Goal: Task Accomplishment & Management: Complete application form

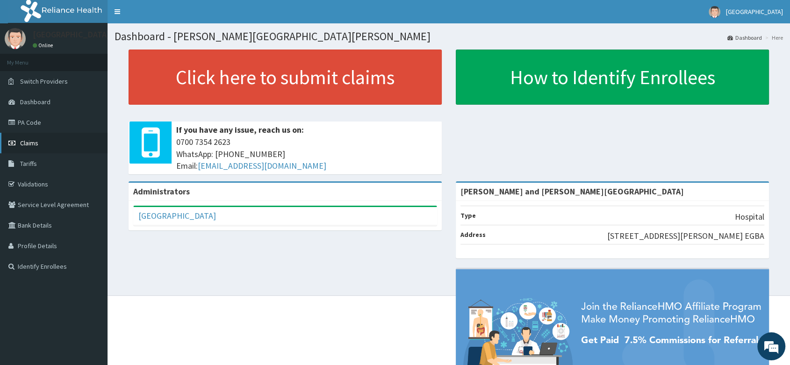
click at [42, 143] on link "Claims" at bounding box center [53, 143] width 107 height 21
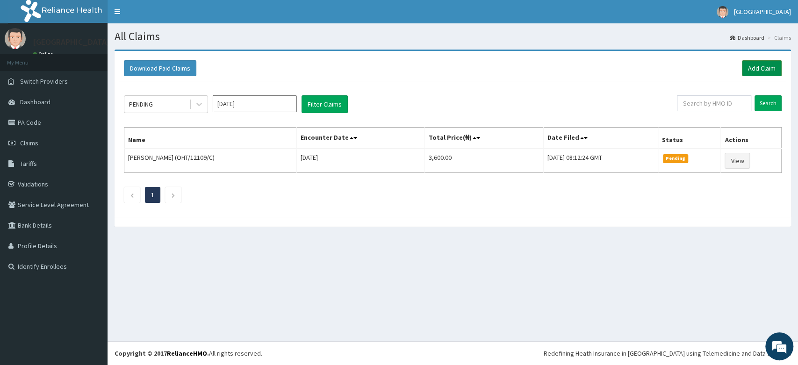
click at [754, 66] on link "Add Claim" at bounding box center [762, 68] width 40 height 16
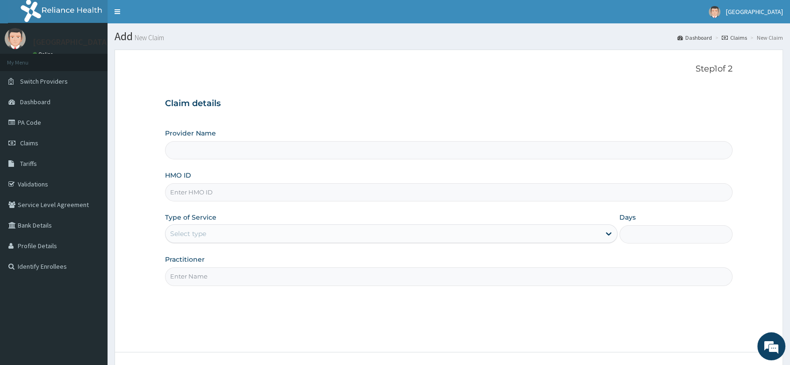
type input "[PERSON_NAME] and [PERSON_NAME][GEOGRAPHIC_DATA]"
paste input "WML/10095/D"
type input "WML/10095/D"
click at [202, 237] on div "Select type" at bounding box center [188, 233] width 36 height 9
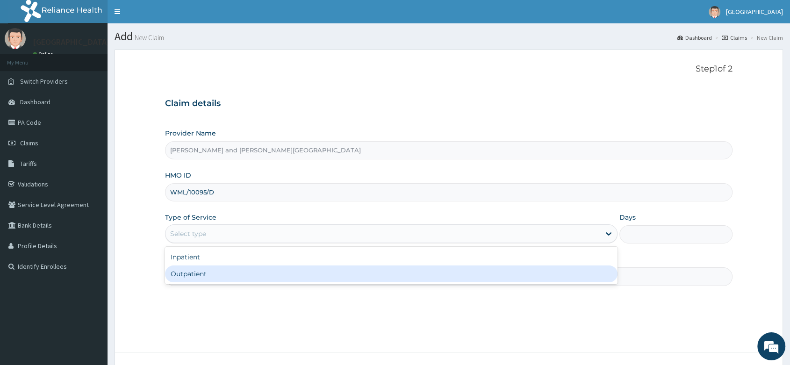
click at [206, 276] on div "Outpatient" at bounding box center [391, 273] width 452 height 17
type input "1"
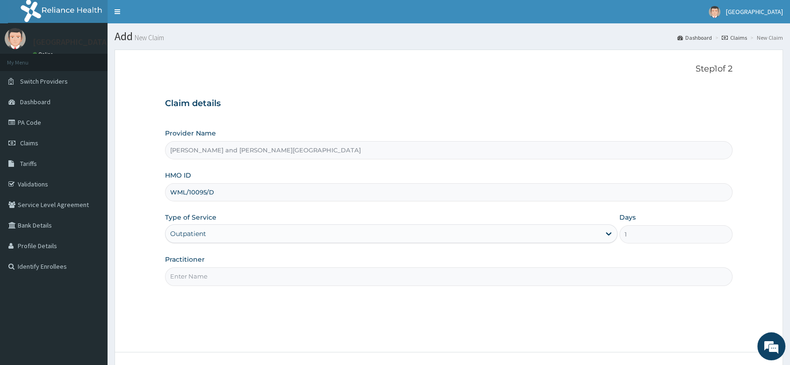
click at [208, 277] on input "Practitioner" at bounding box center [448, 276] width 567 height 18
type input "[PERSON_NAME]"
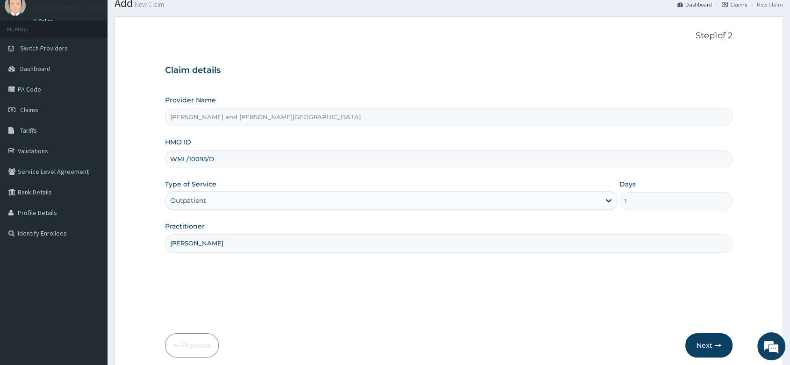
scroll to position [71, 0]
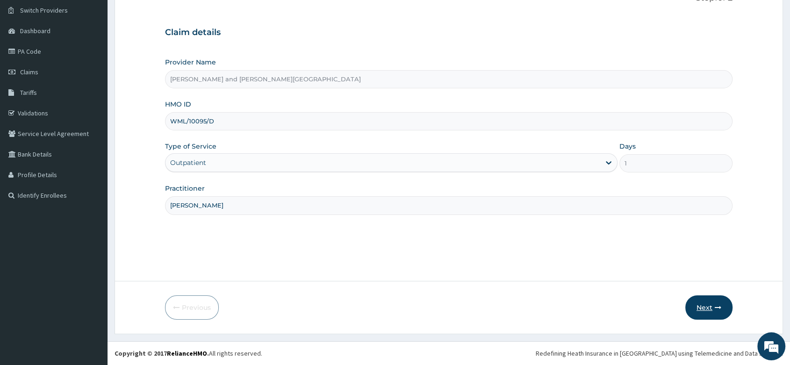
click at [711, 308] on button "Next" at bounding box center [708, 307] width 47 height 24
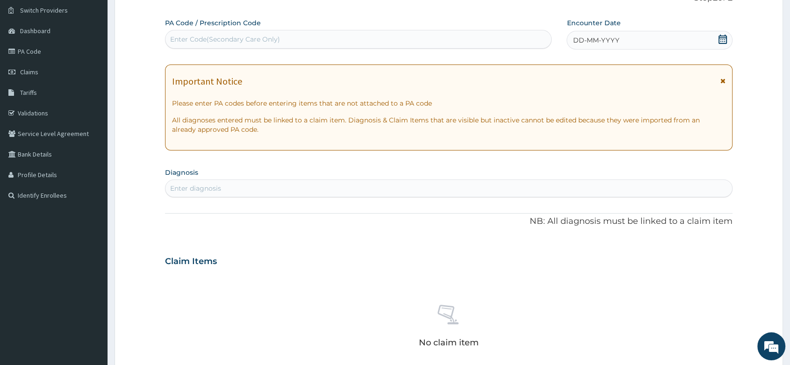
click at [723, 40] on icon at bounding box center [722, 39] width 9 height 9
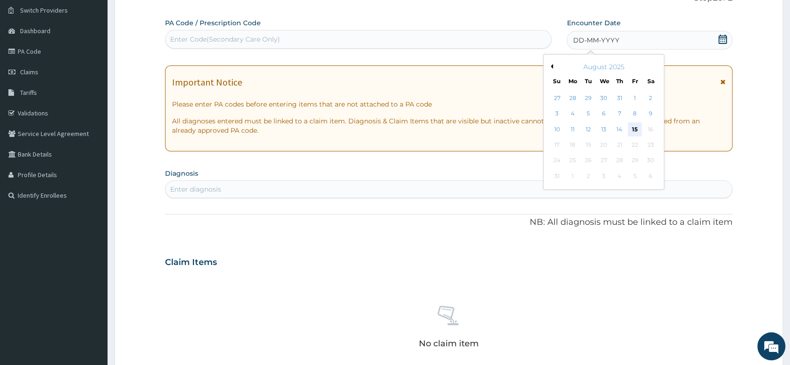
click at [637, 131] on div "15" at bounding box center [635, 129] width 14 height 14
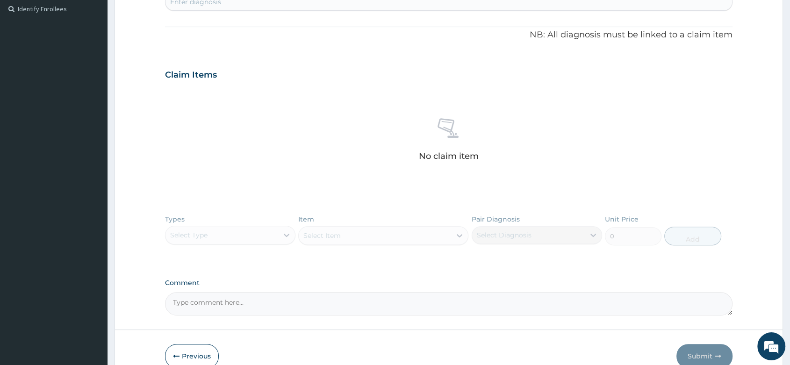
scroll to position [306, 0]
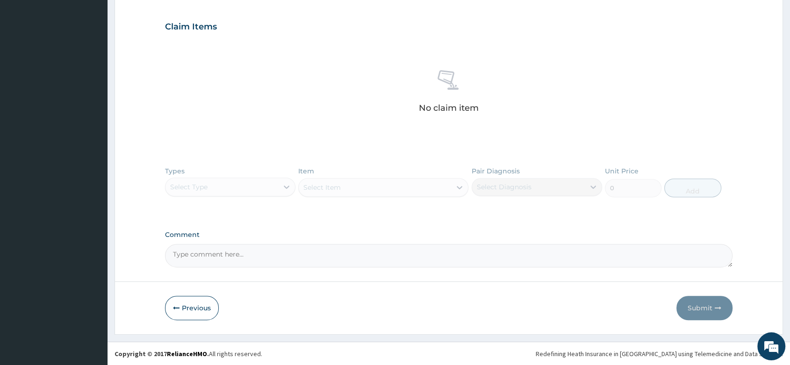
paste textarea "RIGHT AXILLARY SWELLING X 1 YEAR ? CAUSE"
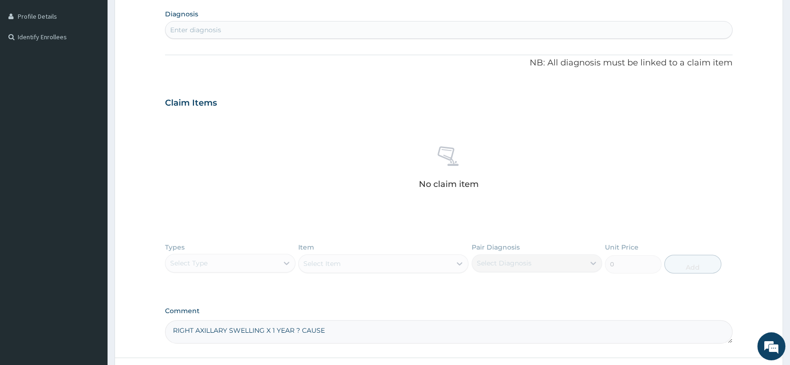
scroll to position [254, 0]
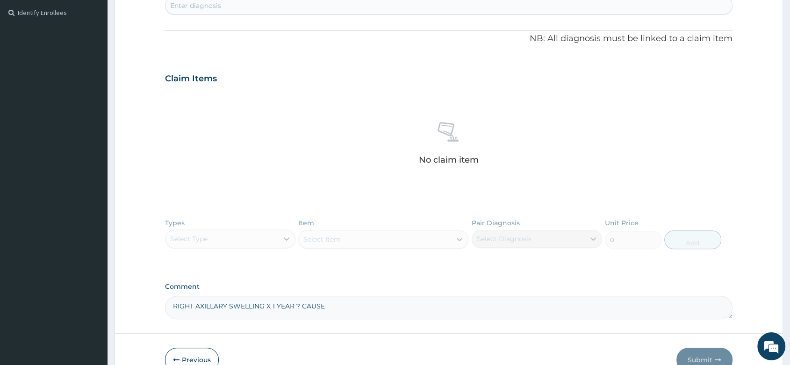
type textarea "RIGHT AXILLARY SWELLING X 1 YEAR ? CAUSE"
click at [205, 5] on div "Enter diagnosis" at bounding box center [195, 5] width 51 height 9
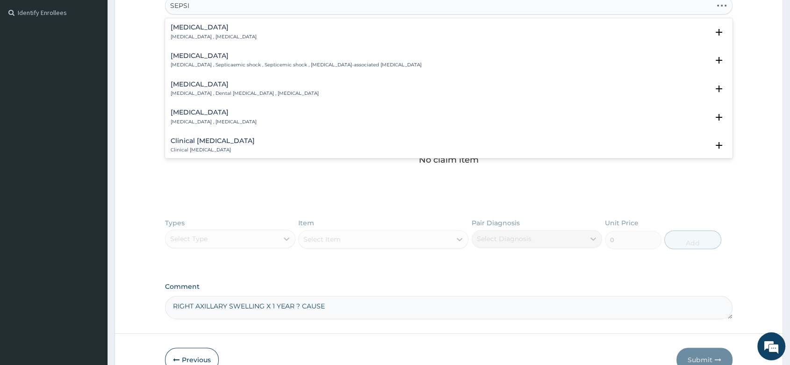
type input "[MEDICAL_DATA]"
click at [195, 29] on h4 "[MEDICAL_DATA]" at bounding box center [214, 27] width 86 height 7
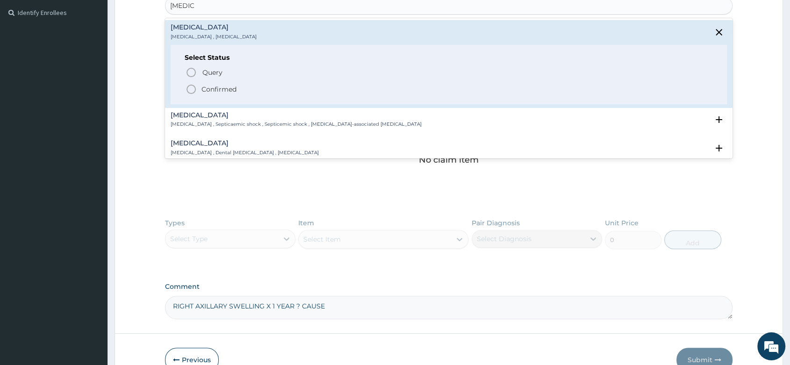
click at [196, 86] on icon "status option filled" at bounding box center [191, 89] width 11 height 11
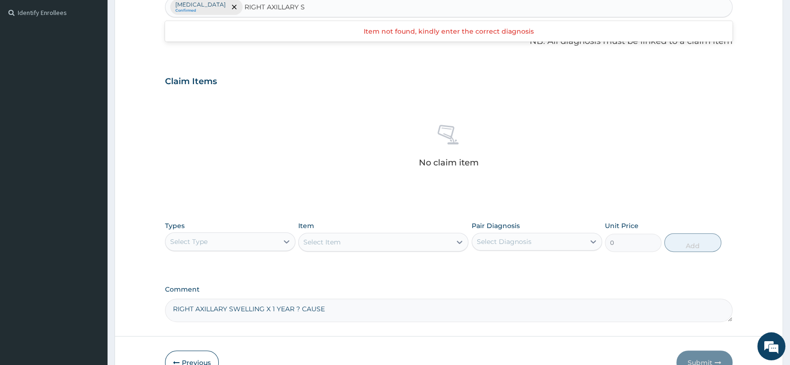
type input "RIGHT AXILLARY"
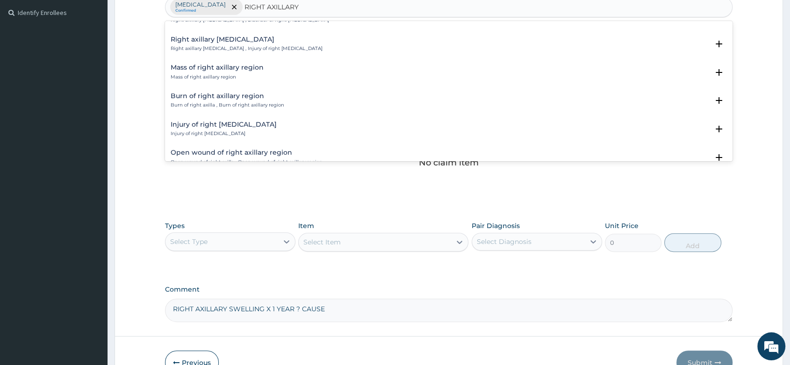
scroll to position [0, 0]
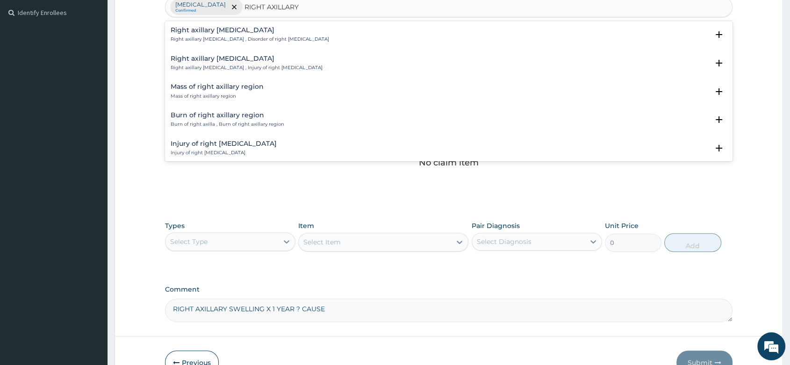
click at [199, 86] on h4 "Mass of right axillary region" at bounding box center [217, 86] width 93 height 7
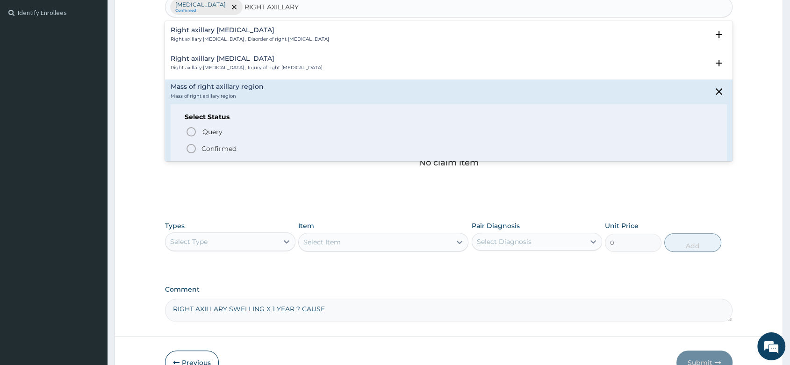
click at [188, 145] on circle "status option filled" at bounding box center [191, 148] width 8 height 8
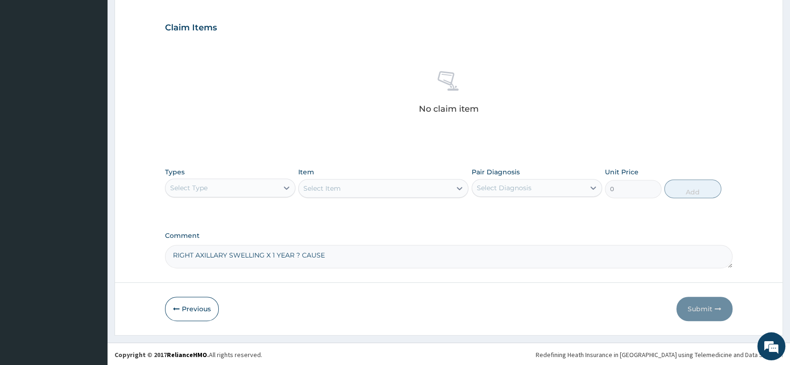
scroll to position [308, 0]
click at [292, 181] on div at bounding box center [286, 187] width 17 height 17
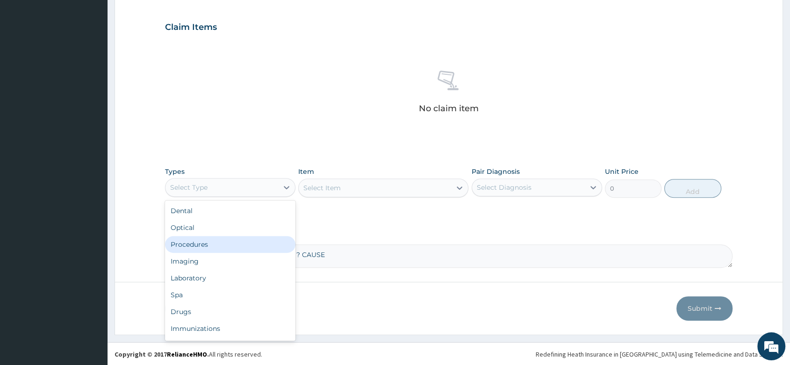
click at [211, 244] on div "Procedures" at bounding box center [230, 244] width 130 height 17
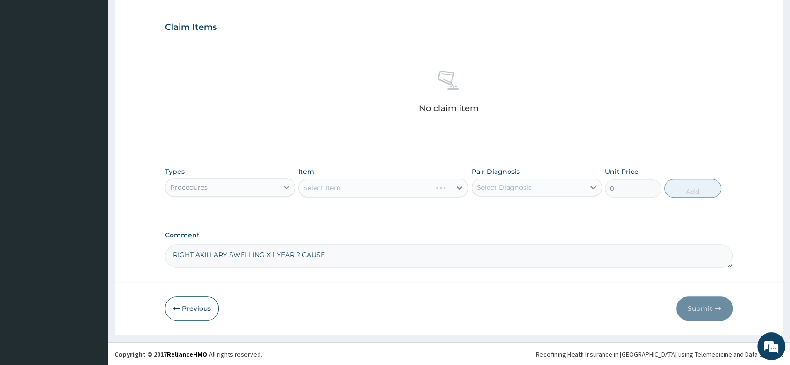
click at [327, 191] on div "Select Item" at bounding box center [383, 187] width 170 height 19
click at [325, 188] on div "Select Item" at bounding box center [383, 187] width 170 height 19
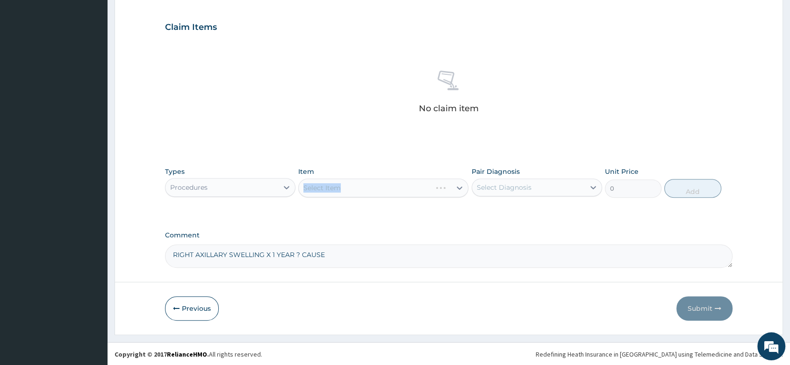
click at [341, 186] on div "Select Item" at bounding box center [383, 187] width 170 height 19
click at [356, 191] on div "Select Item" at bounding box center [375, 187] width 152 height 15
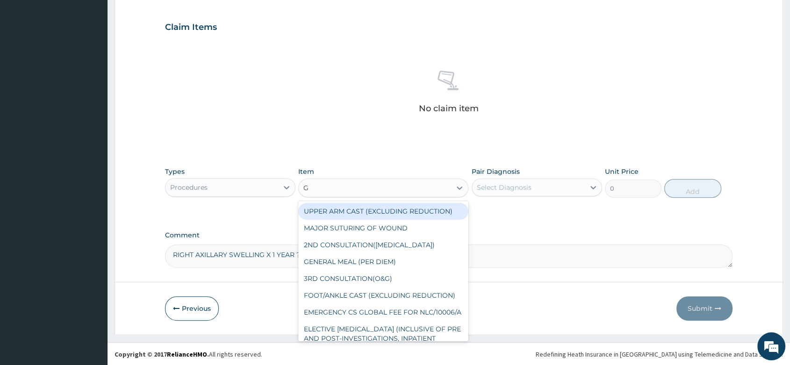
type input "GP"
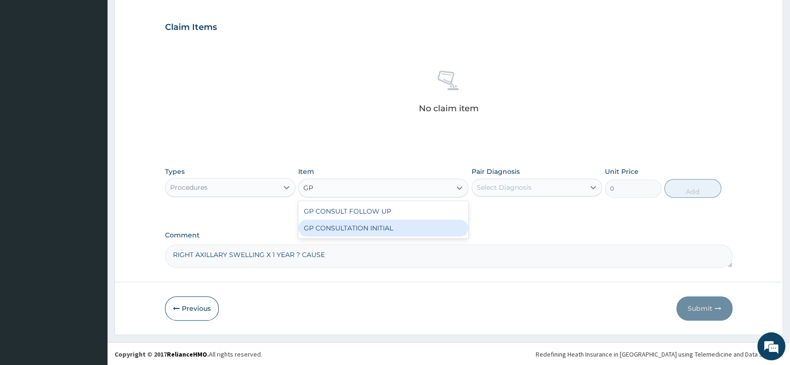
click at [453, 223] on div "GP CONSULTATION INITIAL" at bounding box center [383, 228] width 170 height 17
type input "2000"
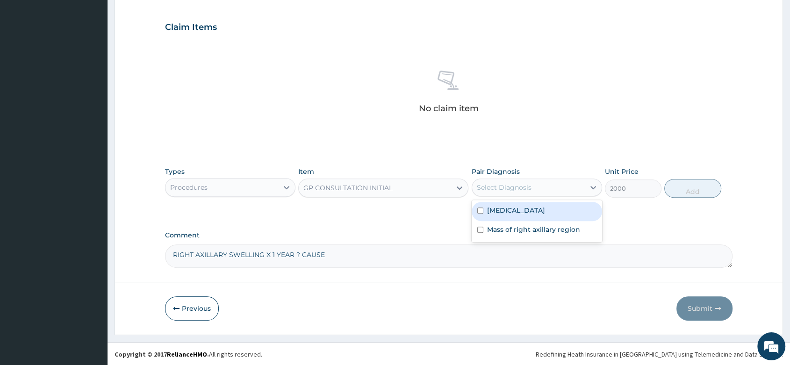
click at [506, 193] on div "Select Diagnosis" at bounding box center [528, 187] width 113 height 15
click at [510, 210] on div "[MEDICAL_DATA]" at bounding box center [536, 211] width 130 height 19
checkbox input "true"
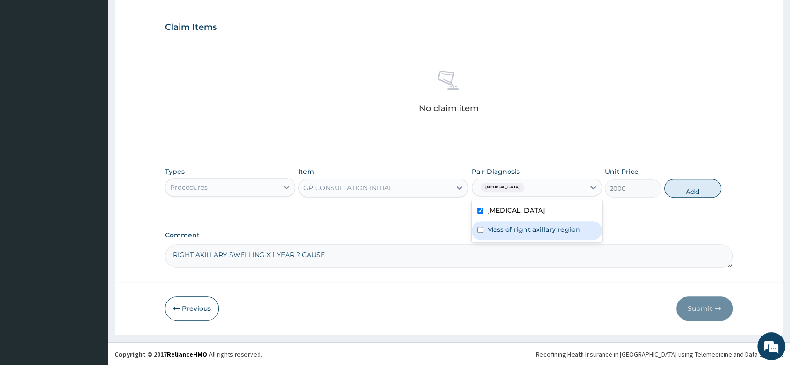
click at [523, 231] on label "Mass of right axillary region" at bounding box center [533, 229] width 93 height 9
checkbox input "true"
click at [699, 193] on button "Add" at bounding box center [692, 188] width 57 height 19
type input "0"
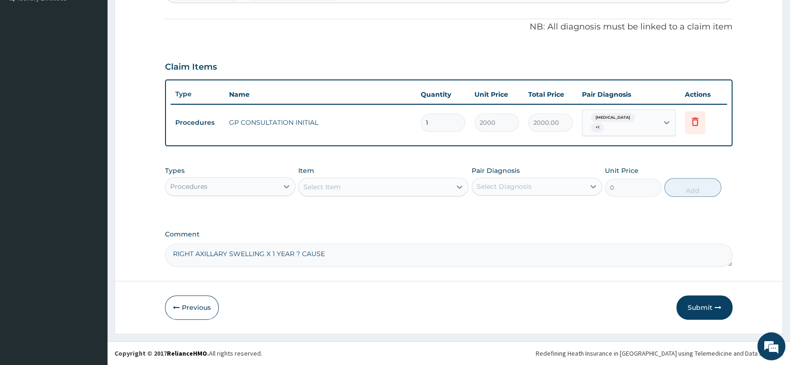
scroll to position [264, 0]
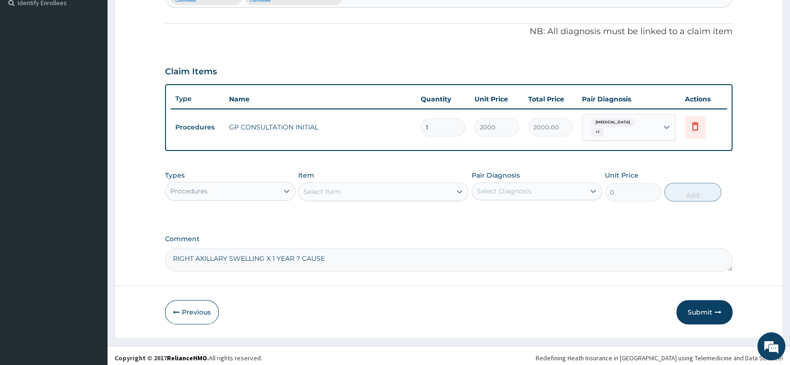
click at [254, 191] on div "Procedures" at bounding box center [221, 191] width 113 height 15
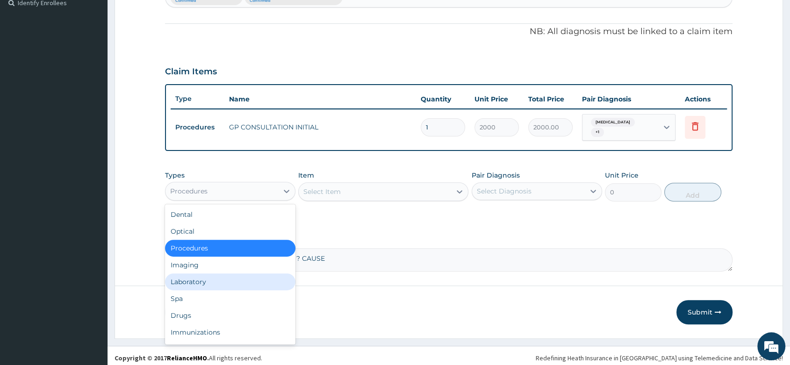
click at [204, 276] on div "Laboratory" at bounding box center [230, 281] width 130 height 17
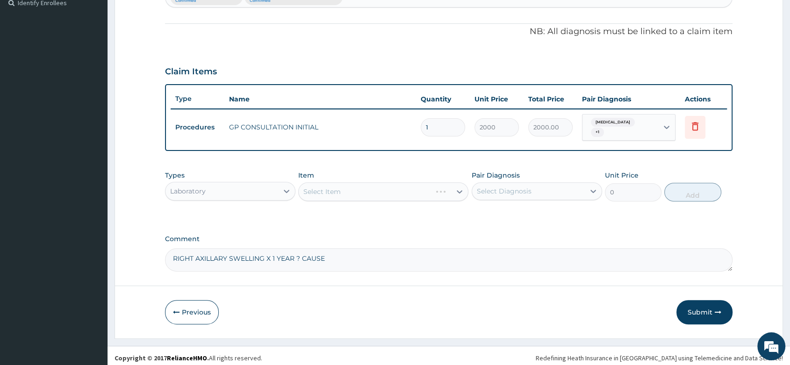
click at [322, 187] on div "Select Item" at bounding box center [383, 191] width 170 height 19
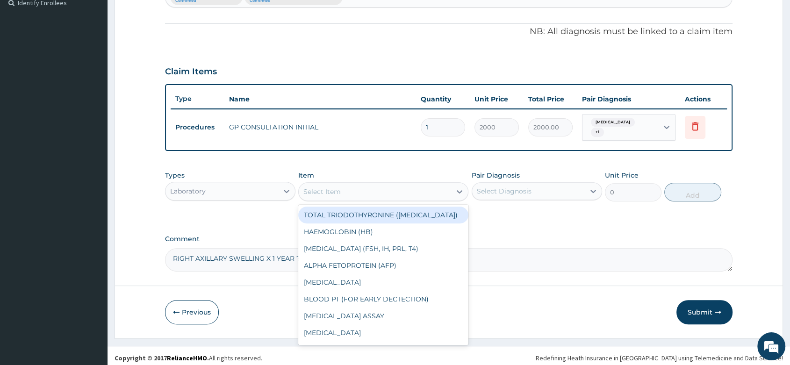
click at [325, 187] on div "Select Item" at bounding box center [321, 191] width 37 height 9
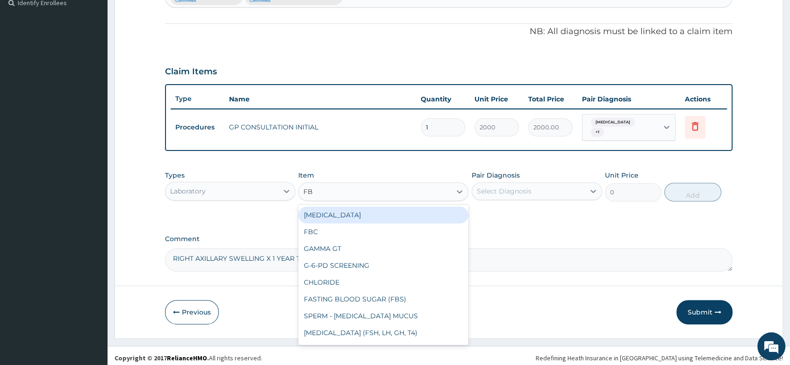
type input "FBC"
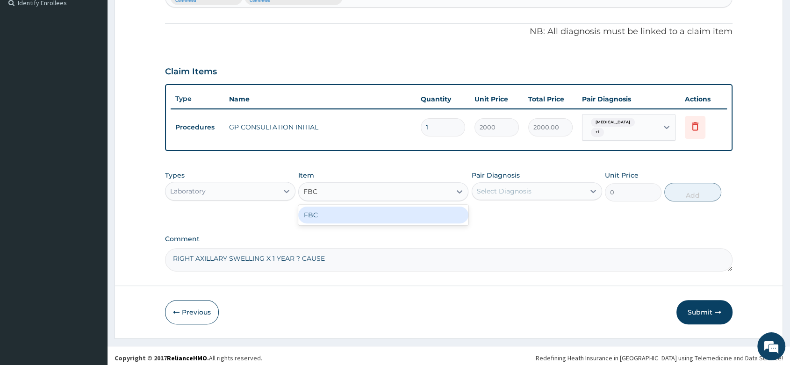
click at [341, 207] on div "FBC" at bounding box center [383, 215] width 170 height 17
type input "2000"
click at [516, 186] on div "Select Diagnosis" at bounding box center [504, 190] width 55 height 9
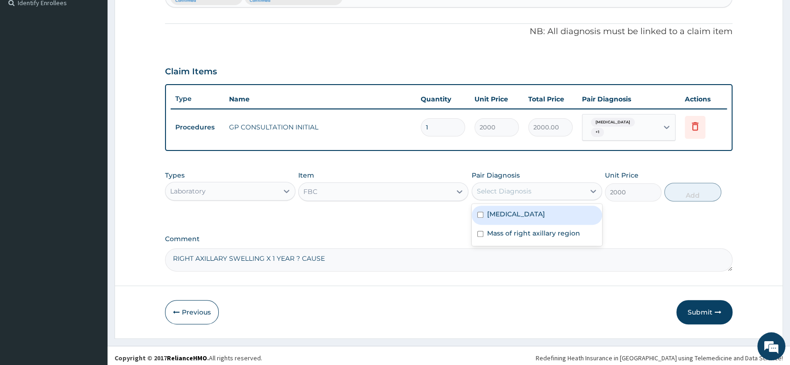
click at [501, 212] on label "[MEDICAL_DATA]" at bounding box center [516, 213] width 58 height 9
checkbox input "true"
click at [682, 186] on button "Add" at bounding box center [692, 192] width 57 height 19
type input "0"
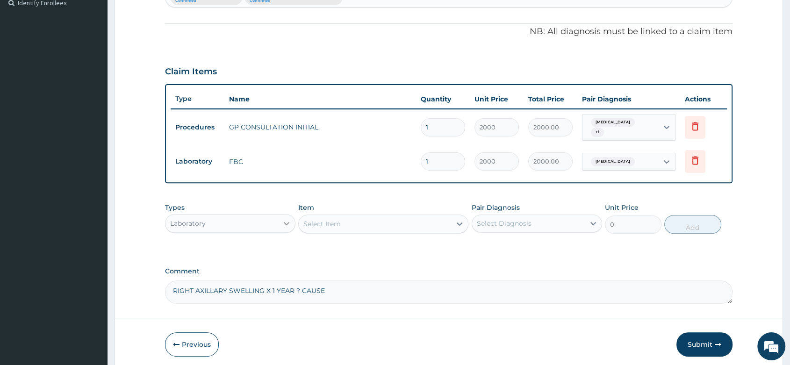
click at [287, 222] on icon at bounding box center [287, 223] width 6 height 3
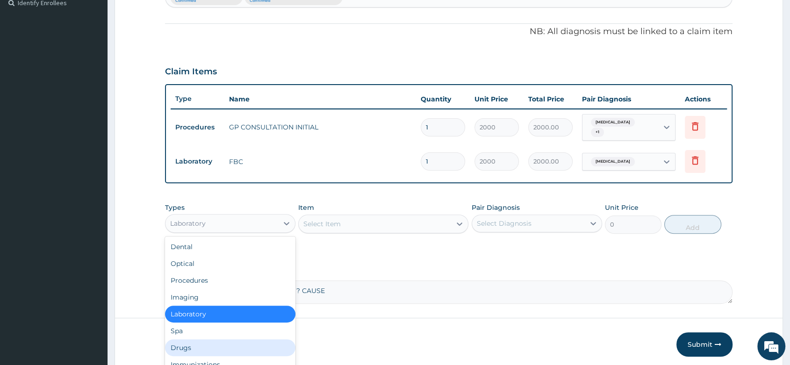
click at [191, 343] on div "Drugs" at bounding box center [230, 347] width 130 height 17
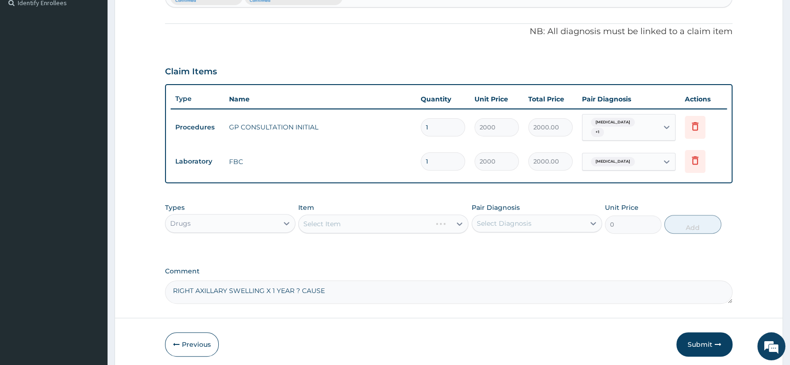
click at [325, 227] on div "Select Item" at bounding box center [383, 223] width 170 height 19
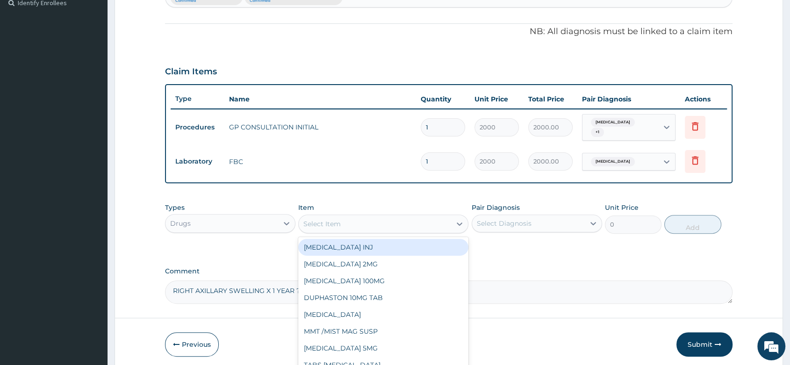
click at [321, 219] on div "Select Item" at bounding box center [321, 223] width 37 height 9
type input "CEFU"
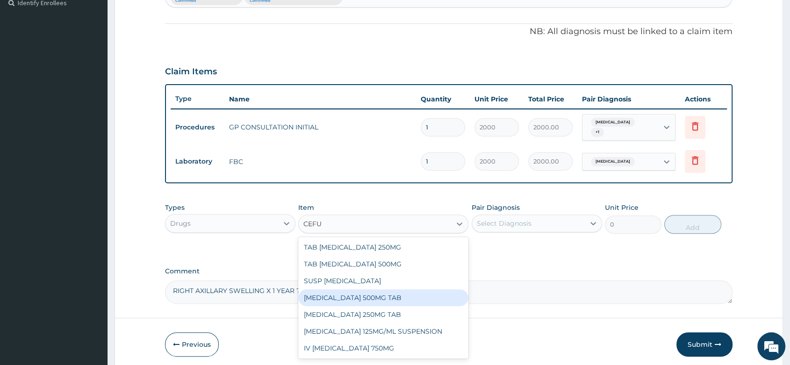
click at [378, 294] on div "[MEDICAL_DATA] 500MG TAB" at bounding box center [383, 297] width 170 height 17
type input "125"
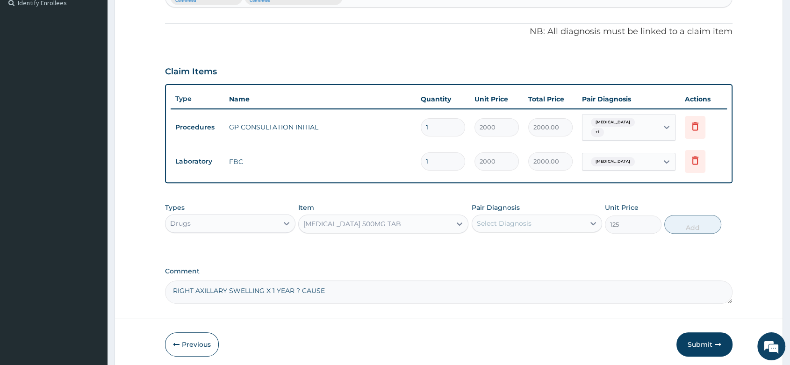
click at [396, 220] on div "[MEDICAL_DATA] 500MG TAB" at bounding box center [375, 223] width 152 height 15
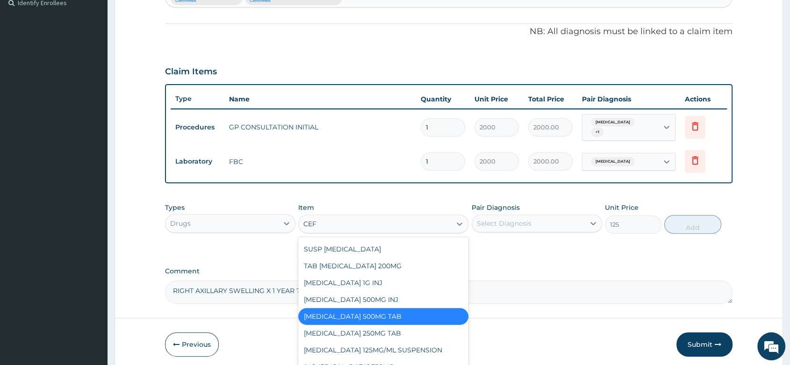
scroll to position [99, 0]
type input "CEFU"
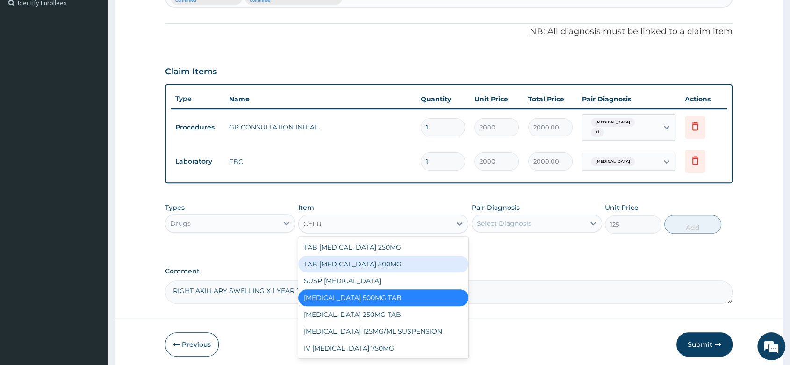
click at [385, 257] on div "TAB [MEDICAL_DATA] 500MG" at bounding box center [383, 264] width 170 height 17
type input "300"
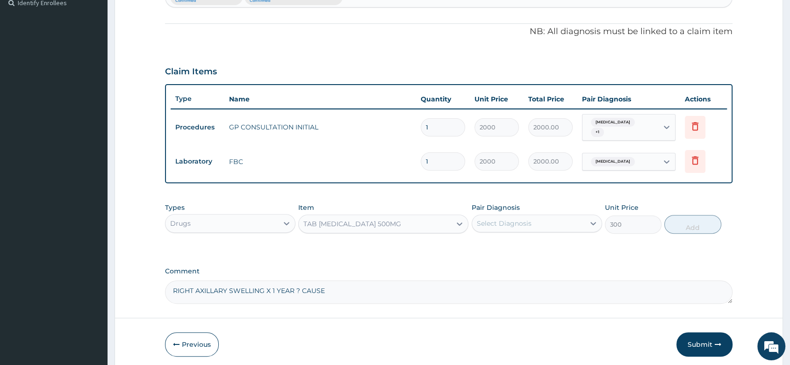
click at [482, 219] on div "Select Diagnosis" at bounding box center [504, 223] width 55 height 9
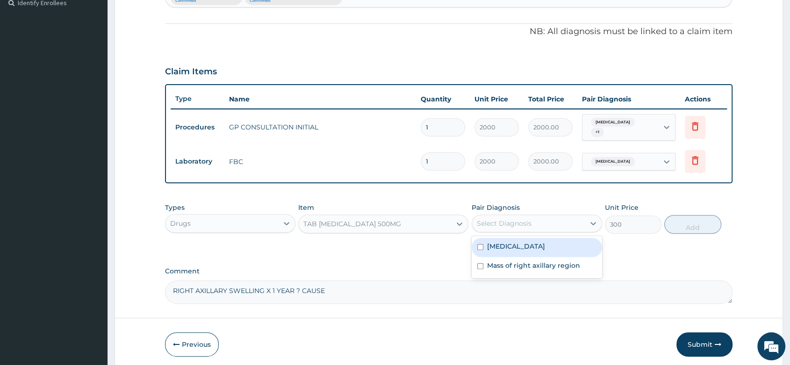
click at [503, 245] on label "[MEDICAL_DATA]" at bounding box center [516, 246] width 58 height 9
checkbox input "true"
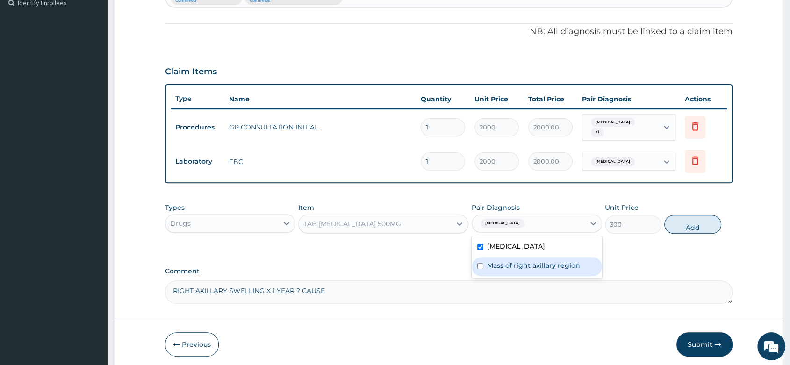
click at [576, 264] on label "Mass of right axillary region" at bounding box center [533, 265] width 93 height 9
checkbox input "true"
drag, startPoint x: 701, startPoint y: 216, endPoint x: 581, endPoint y: 223, distance: 120.3
click at [699, 216] on button "Add" at bounding box center [692, 224] width 57 height 19
type input "0"
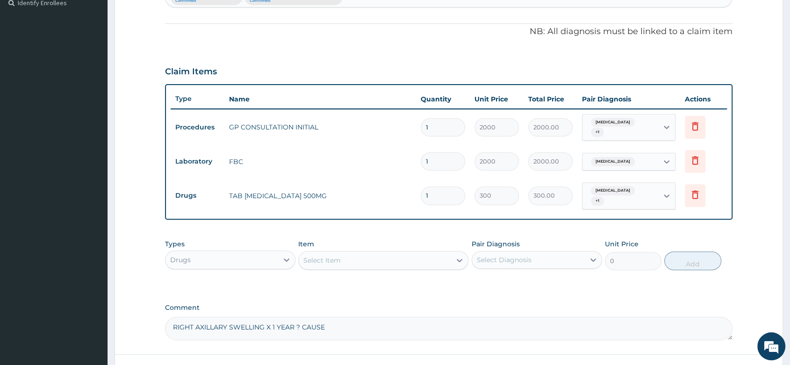
type input "10"
type input "3000.00"
type input "10"
click at [336, 256] on div "Select Item" at bounding box center [321, 260] width 37 height 9
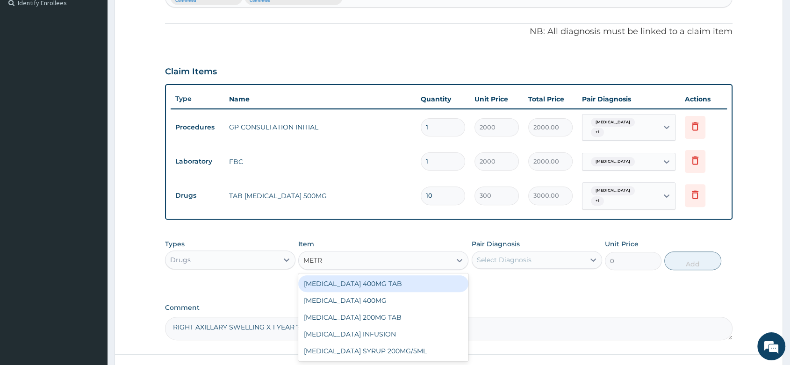
type input "METRO"
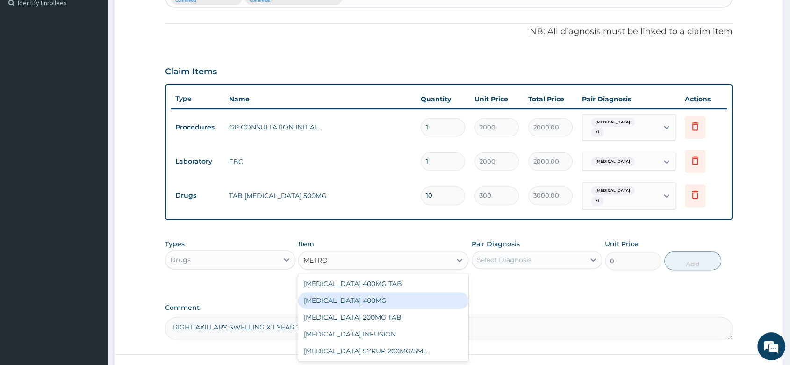
click at [399, 295] on div "[MEDICAL_DATA] 400MG" at bounding box center [383, 300] width 170 height 17
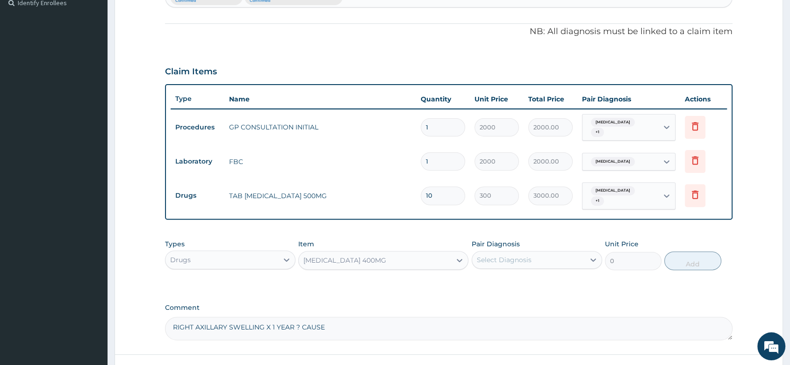
type input "35"
click at [499, 255] on div "Select Diagnosis" at bounding box center [504, 259] width 55 height 9
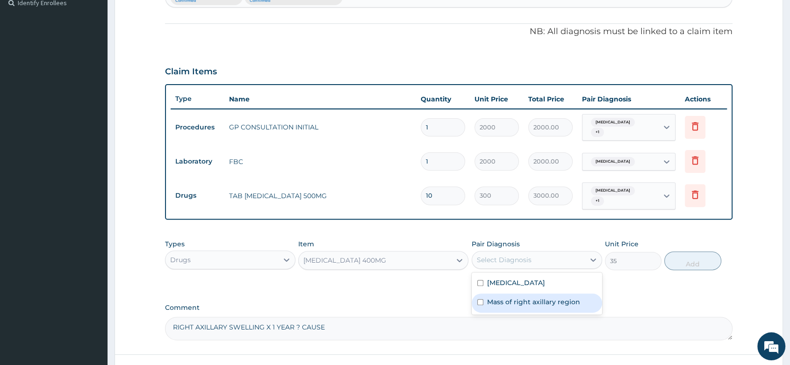
click at [523, 297] on label "Mass of right axillary region" at bounding box center [533, 301] width 93 height 9
checkbox input "true"
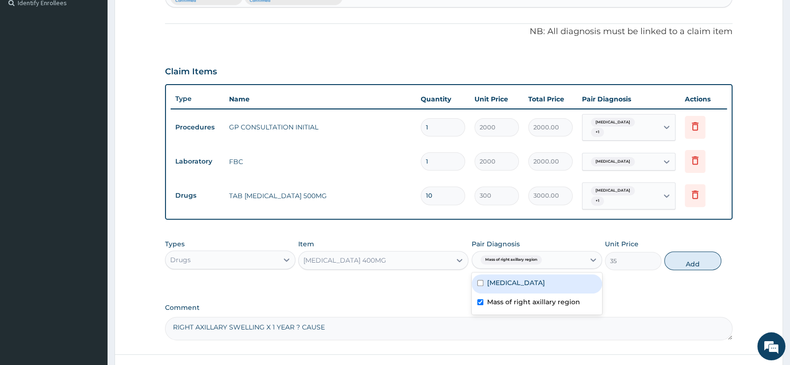
drag, startPoint x: 527, startPoint y: 274, endPoint x: 598, endPoint y: 261, distance: 72.3
click at [528, 274] on div "[MEDICAL_DATA]" at bounding box center [536, 283] width 130 height 19
checkbox input "true"
click at [703, 257] on button "Add" at bounding box center [692, 260] width 57 height 19
type input "0"
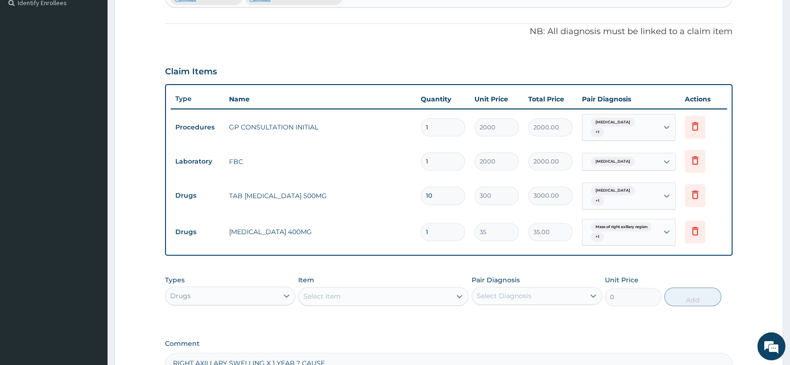
type input "15"
type input "525.00"
type input "15"
click at [325, 292] on div "Select Item" at bounding box center [321, 296] width 37 height 9
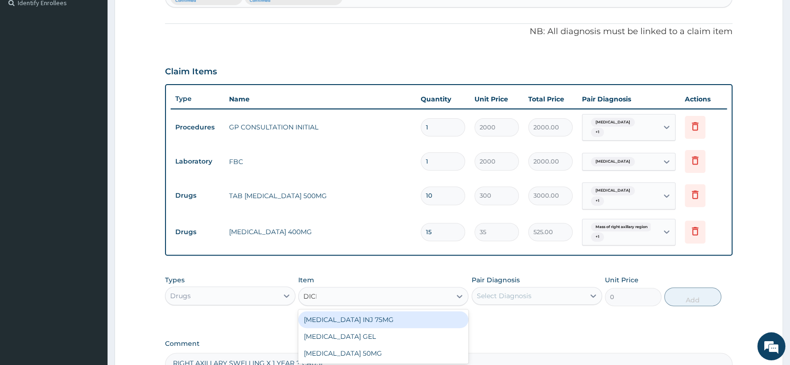
type input "DICLO"
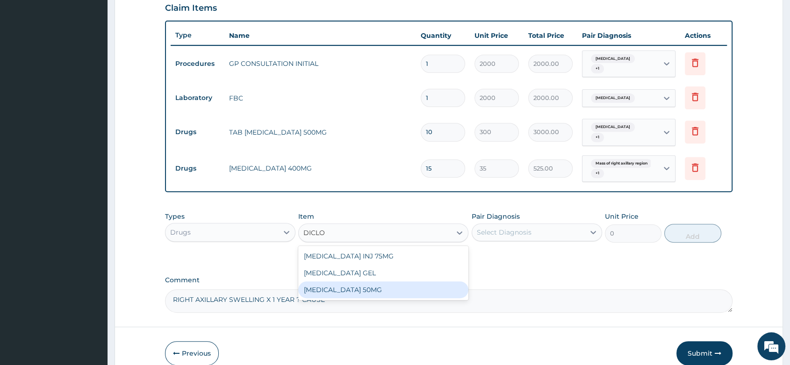
scroll to position [365, 0]
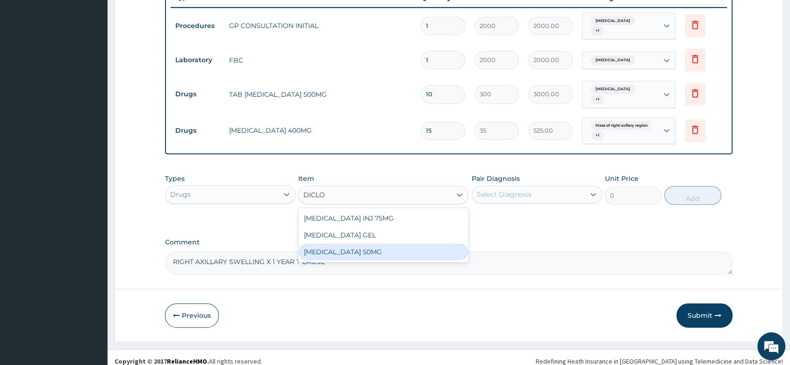
click at [370, 248] on div "[MEDICAL_DATA] 50MG" at bounding box center [383, 251] width 170 height 17
type input "25"
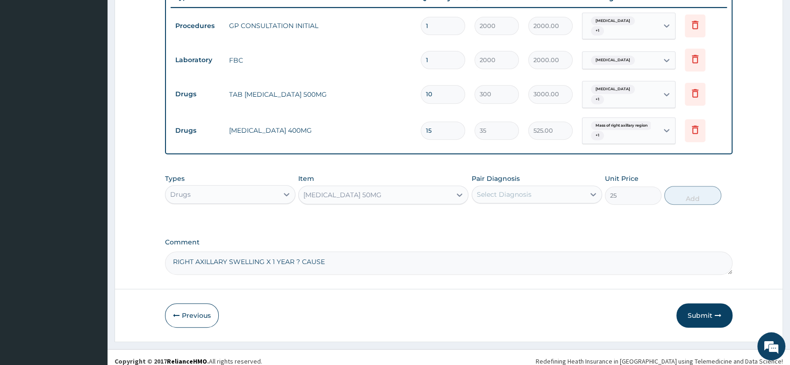
drag, startPoint x: 507, startPoint y: 189, endPoint x: 507, endPoint y: 195, distance: 6.1
click at [508, 190] on div "Select Diagnosis" at bounding box center [504, 194] width 55 height 9
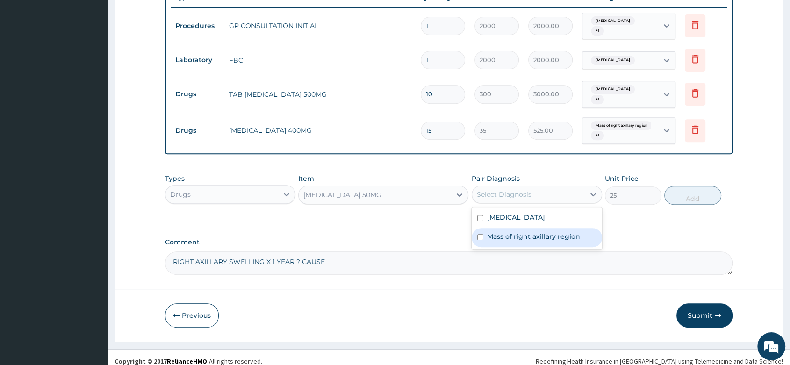
drag, startPoint x: 508, startPoint y: 228, endPoint x: 588, endPoint y: 208, distance: 82.3
click at [508, 232] on label "Mass of right axillary region" at bounding box center [533, 236] width 93 height 9
checkbox input "true"
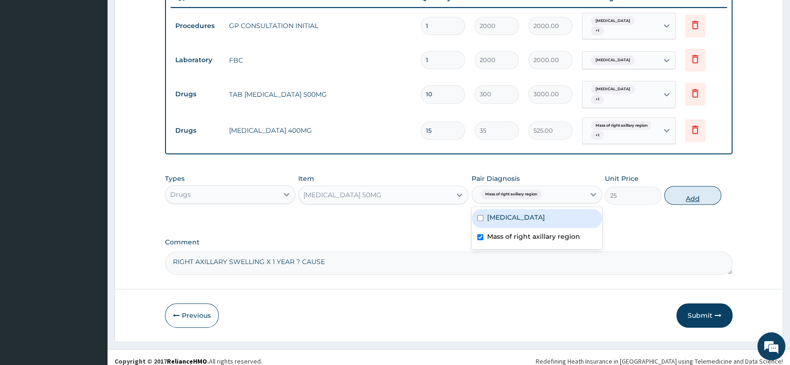
click at [685, 186] on button "Add" at bounding box center [692, 195] width 57 height 19
type input "0"
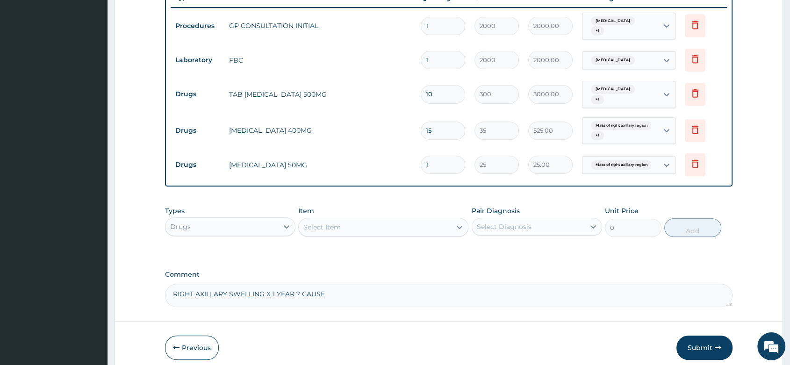
type input "10"
type input "250.00"
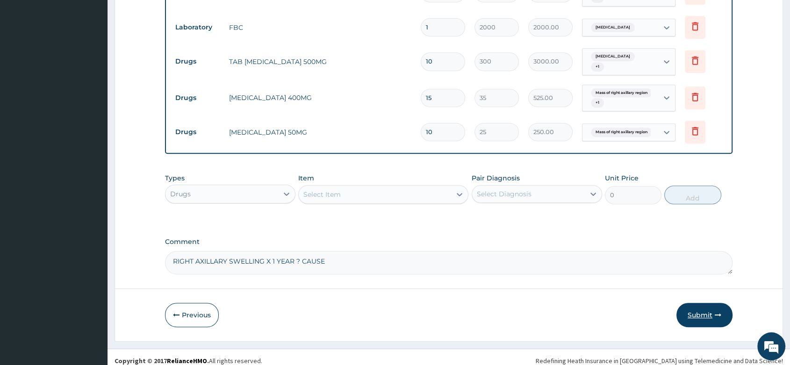
type input "10"
click at [700, 303] on button "Submit" at bounding box center [704, 315] width 56 height 24
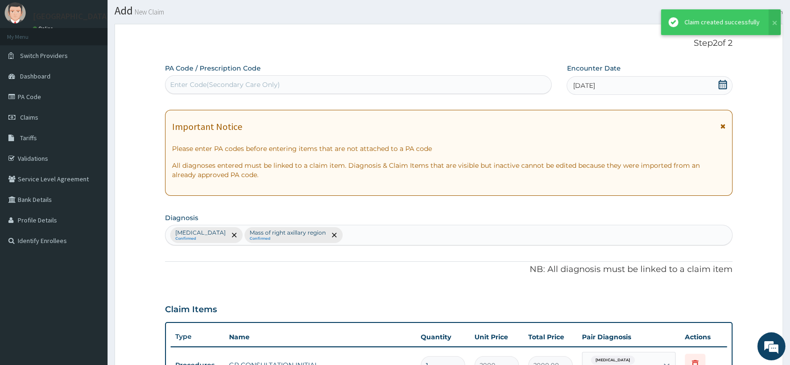
scroll to position [398, 0]
